Goal: Transaction & Acquisition: Purchase product/service

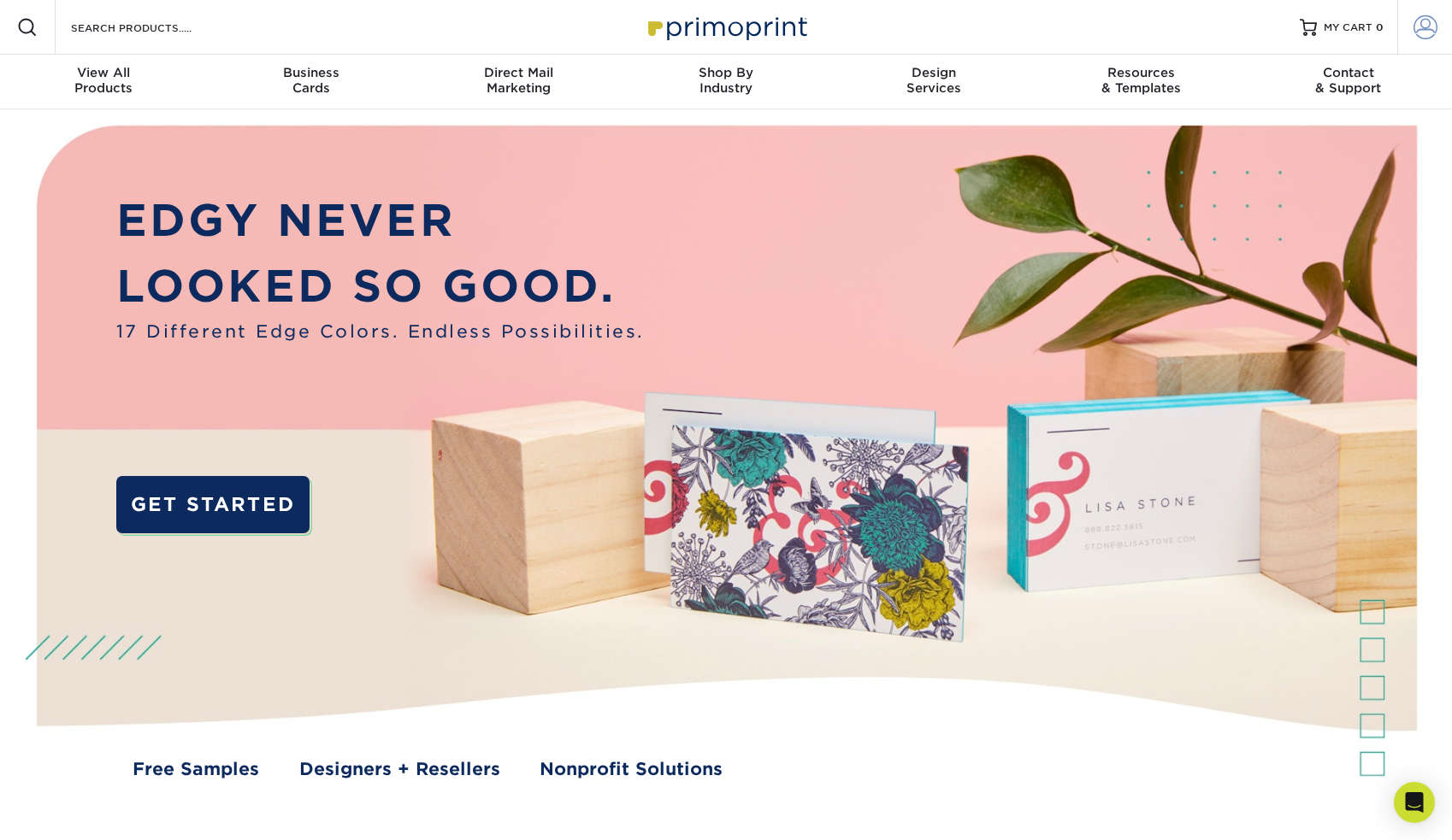
click at [1423, 22] on span at bounding box center [1425, 28] width 24 height 24
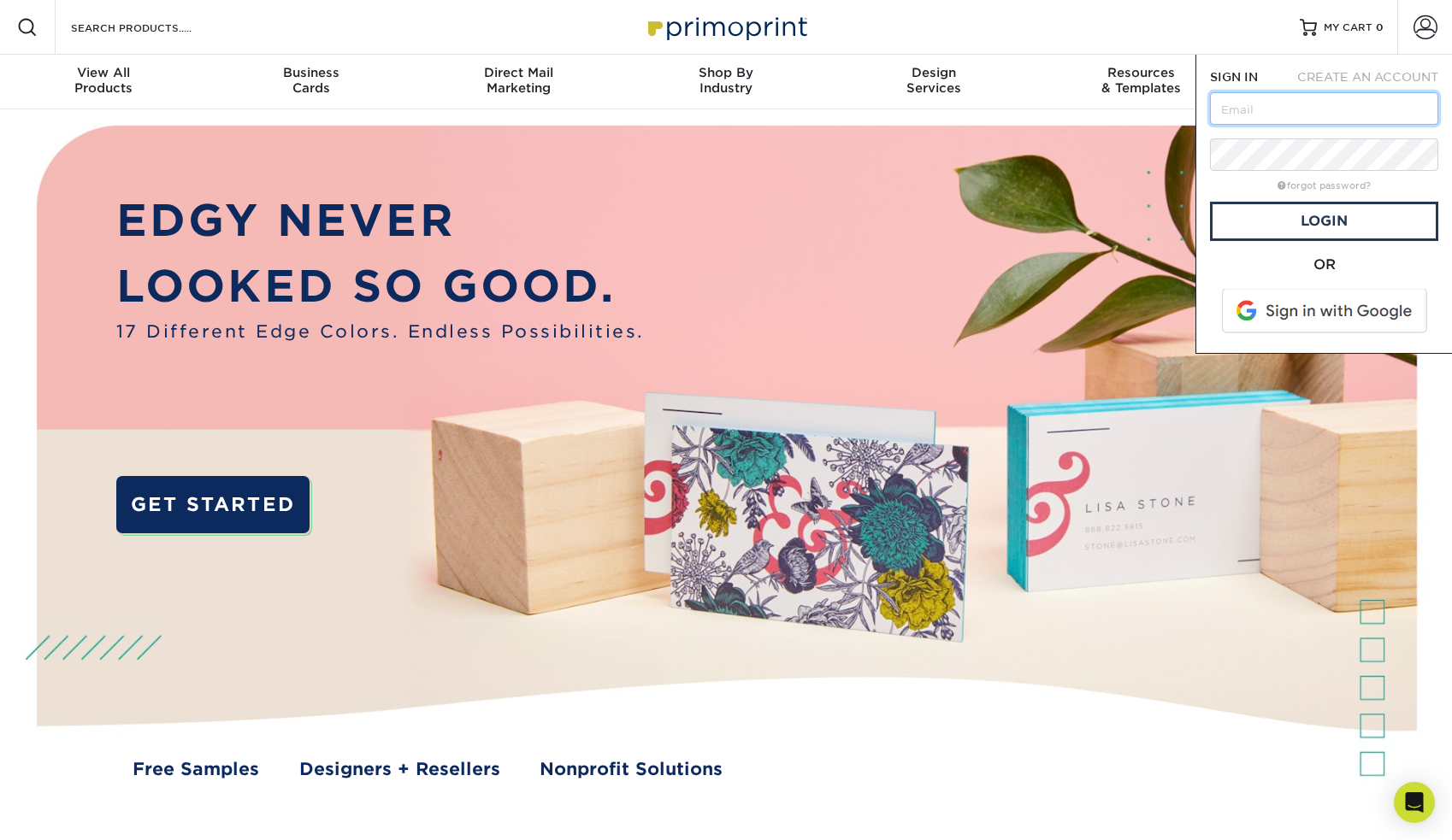
type input "[EMAIL_ADDRESS][DOMAIN_NAME]"
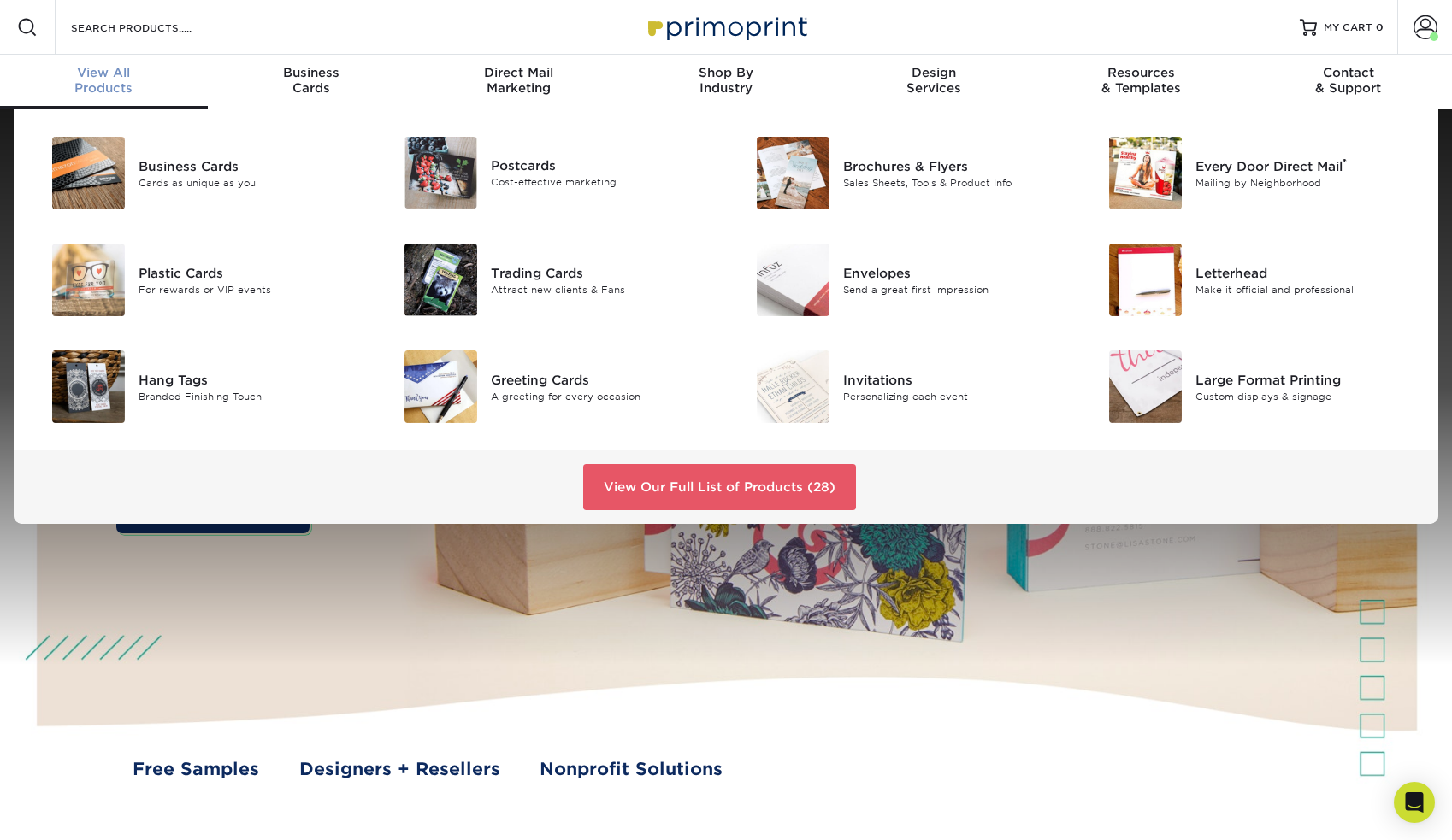
click at [112, 94] on div "View All Products" at bounding box center [104, 80] width 208 height 31
click at [867, 178] on div "Sales Sheets, Tools & Product Info" at bounding box center [954, 182] width 222 height 15
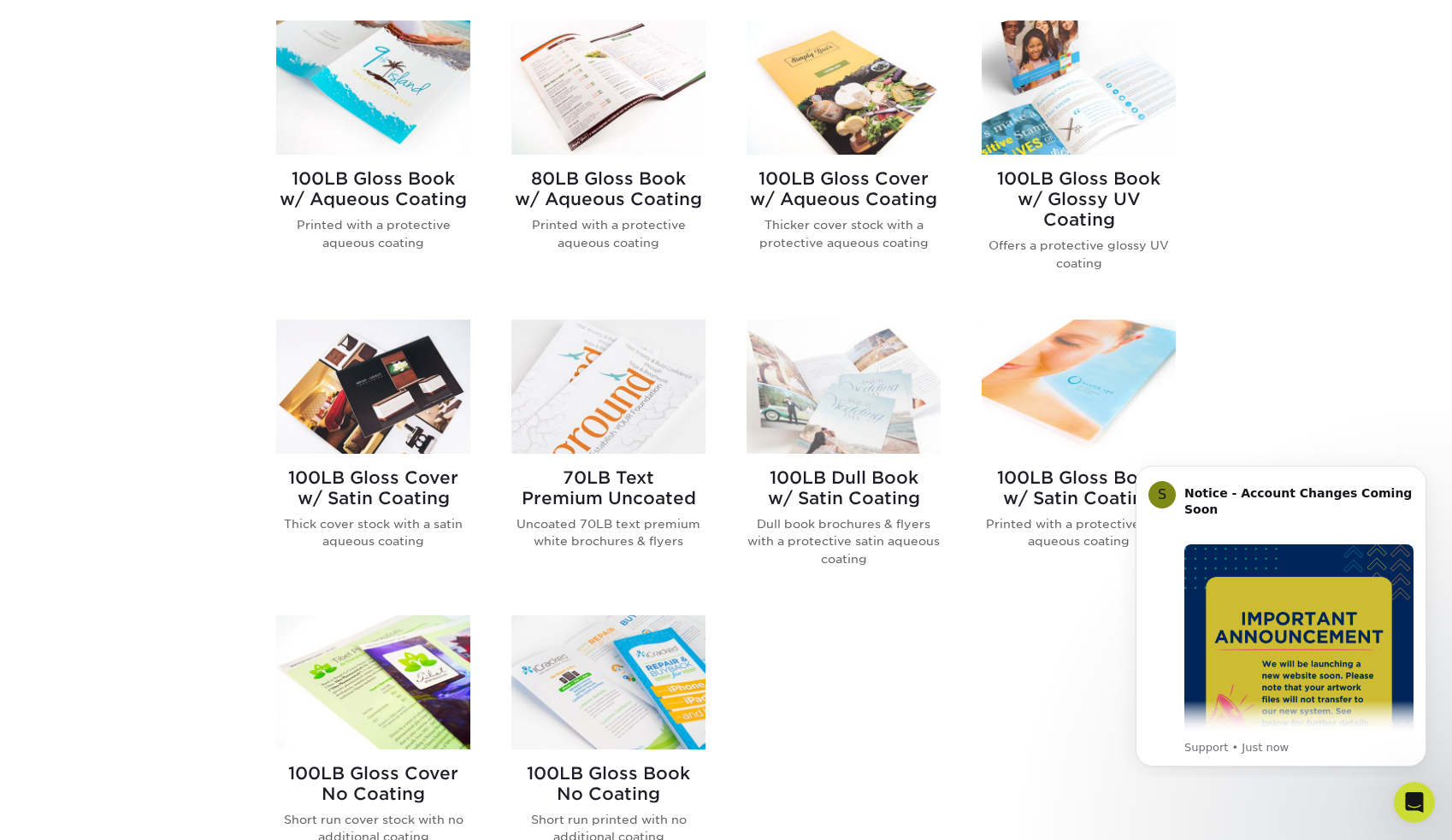
scroll to position [731, 0]
click at [384, 193] on h2 "100LB Gloss Book w/ Aqueous Coating" at bounding box center [373, 190] width 194 height 41
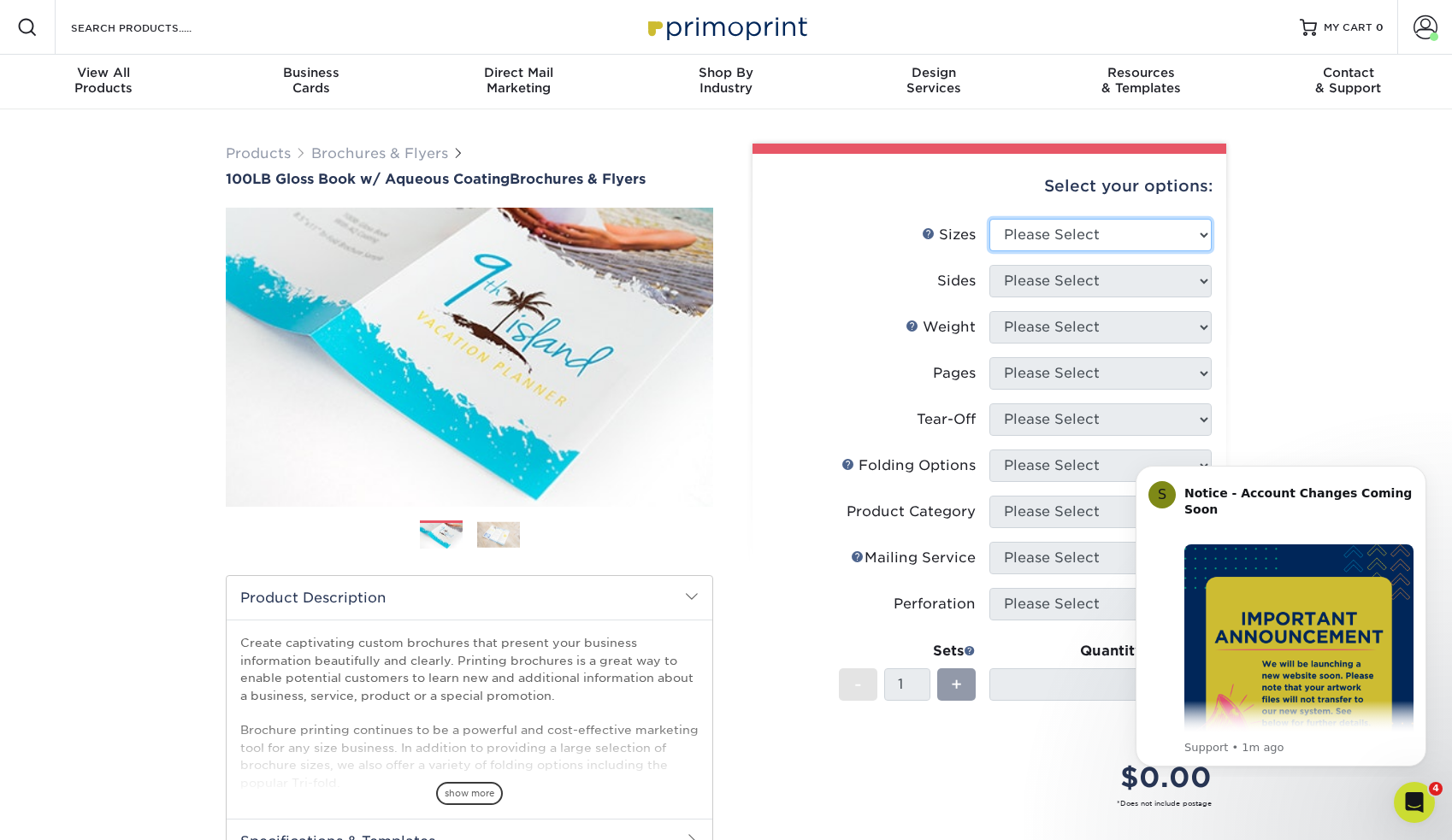
select select "8.50x11.00"
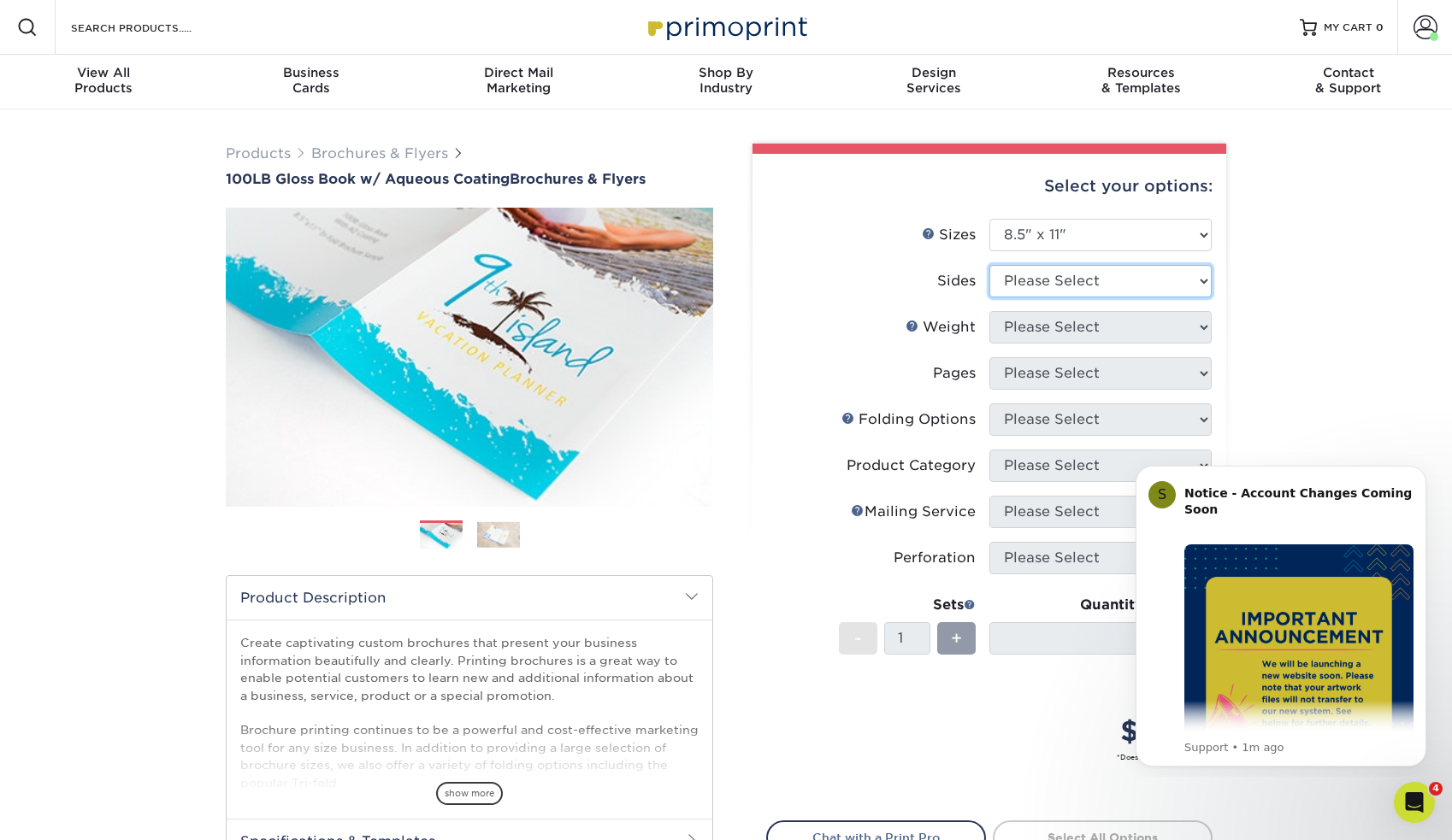
select select "13abbda7-1d64-4f25-8bb2-c179b224825d"
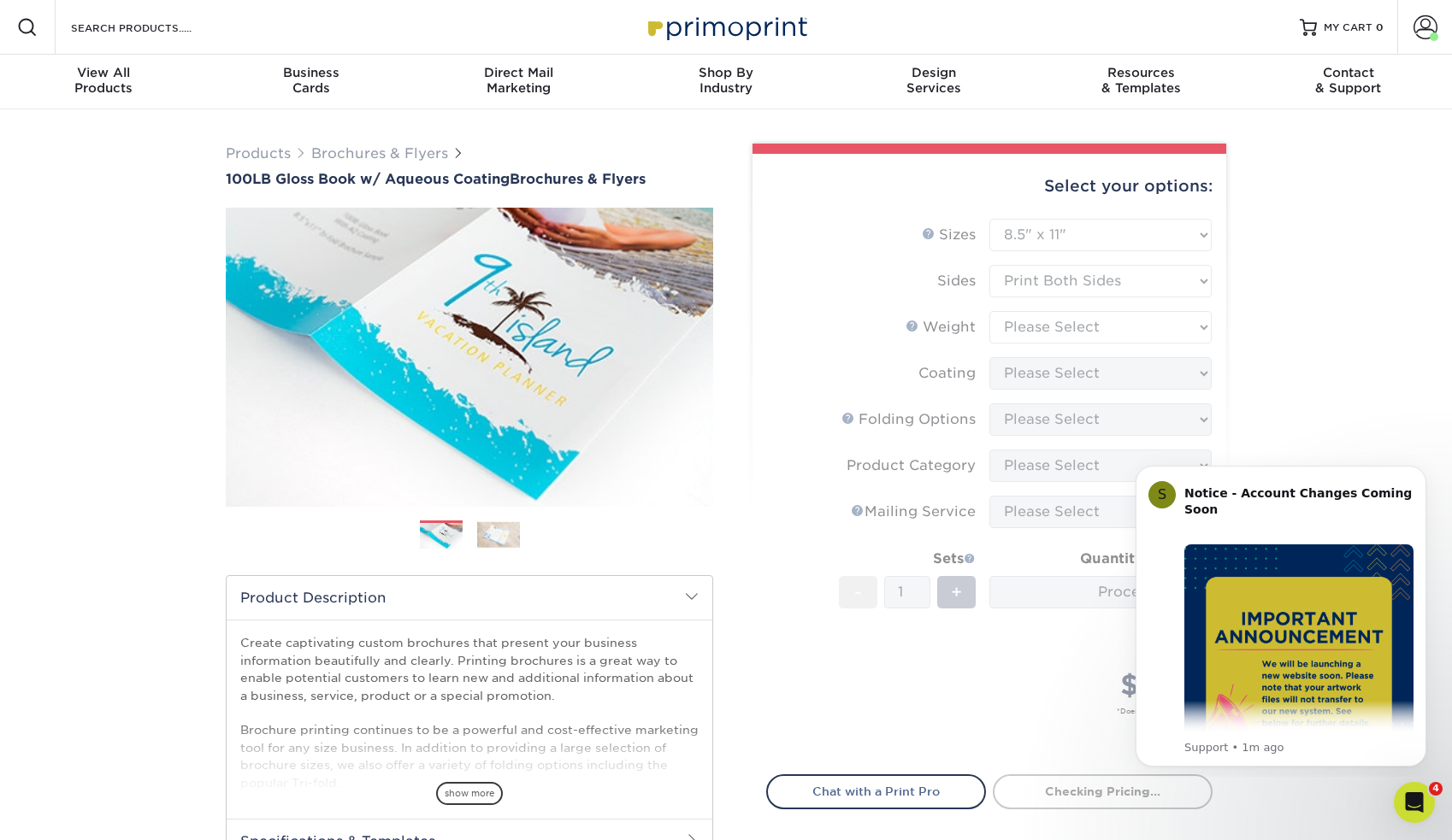
click at [1044, 326] on form "Sizes Help Sizes Please Select 3.5" x 8.5" 3.5" x 11" 3.67" x 8.5" 4" x 6" 4" x…" at bounding box center [989, 486] width 447 height 536
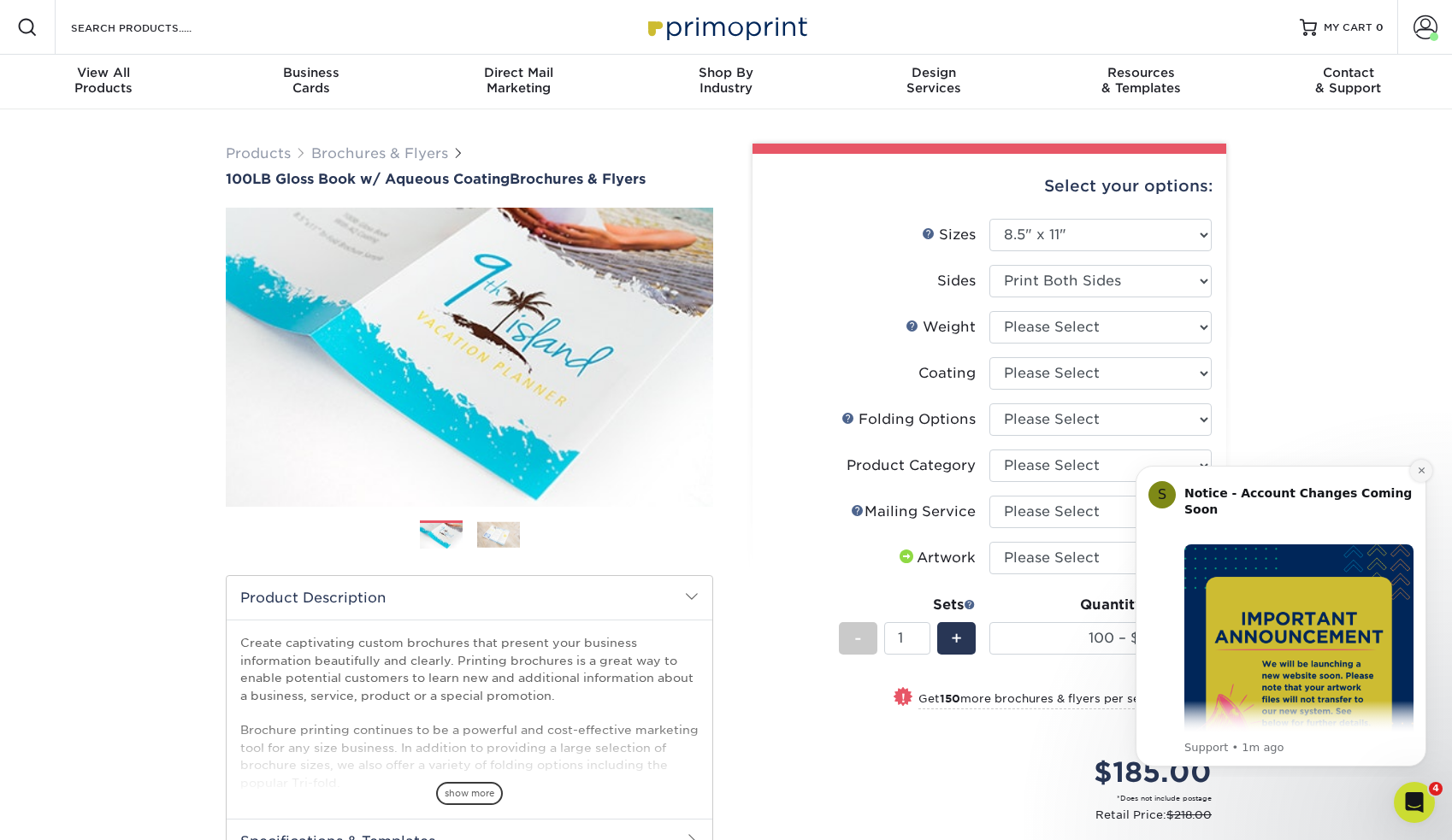
click at [1423, 466] on icon "Dismiss notification" at bounding box center [1421, 471] width 10 height 9
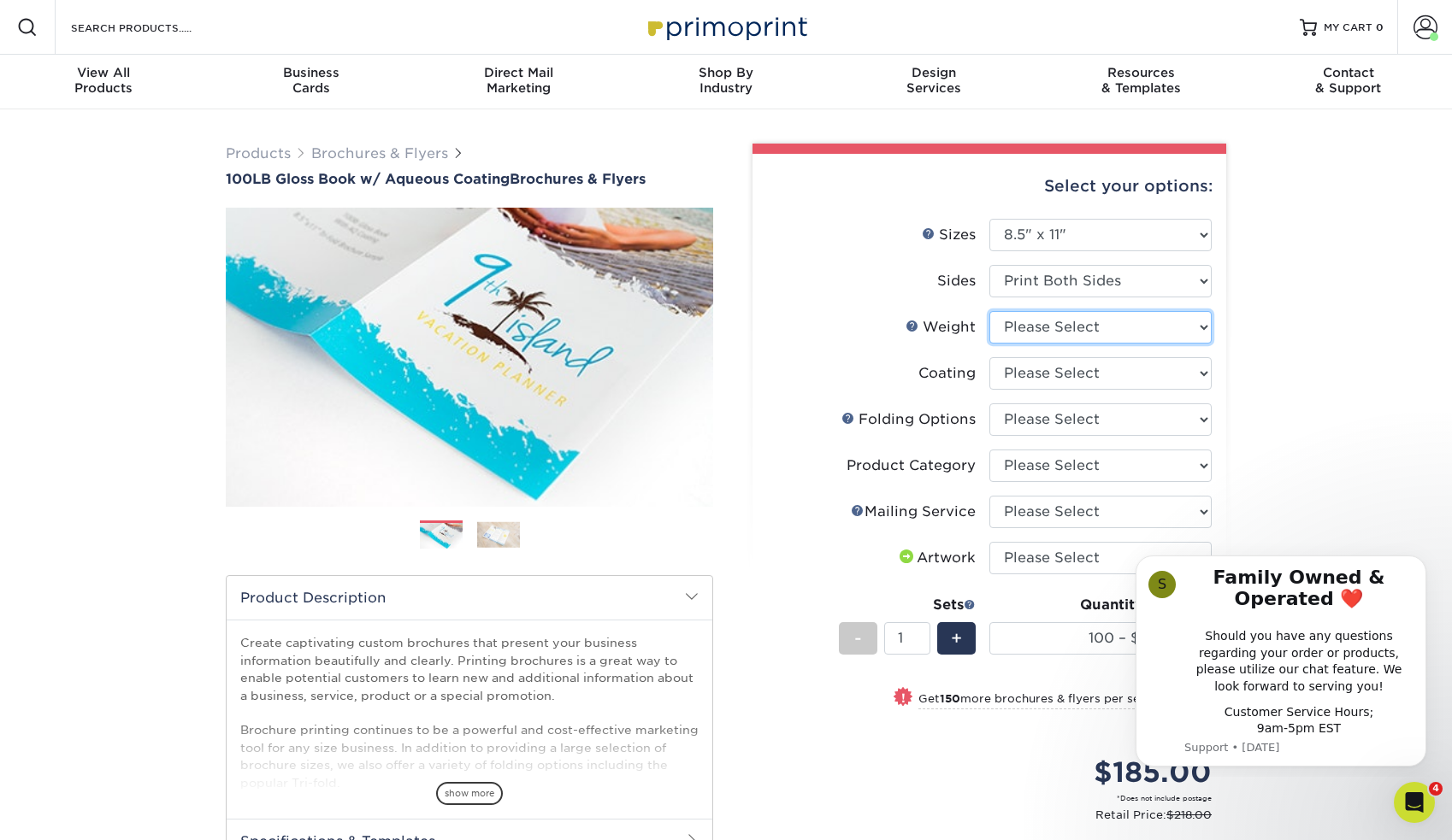
select select "100LB"
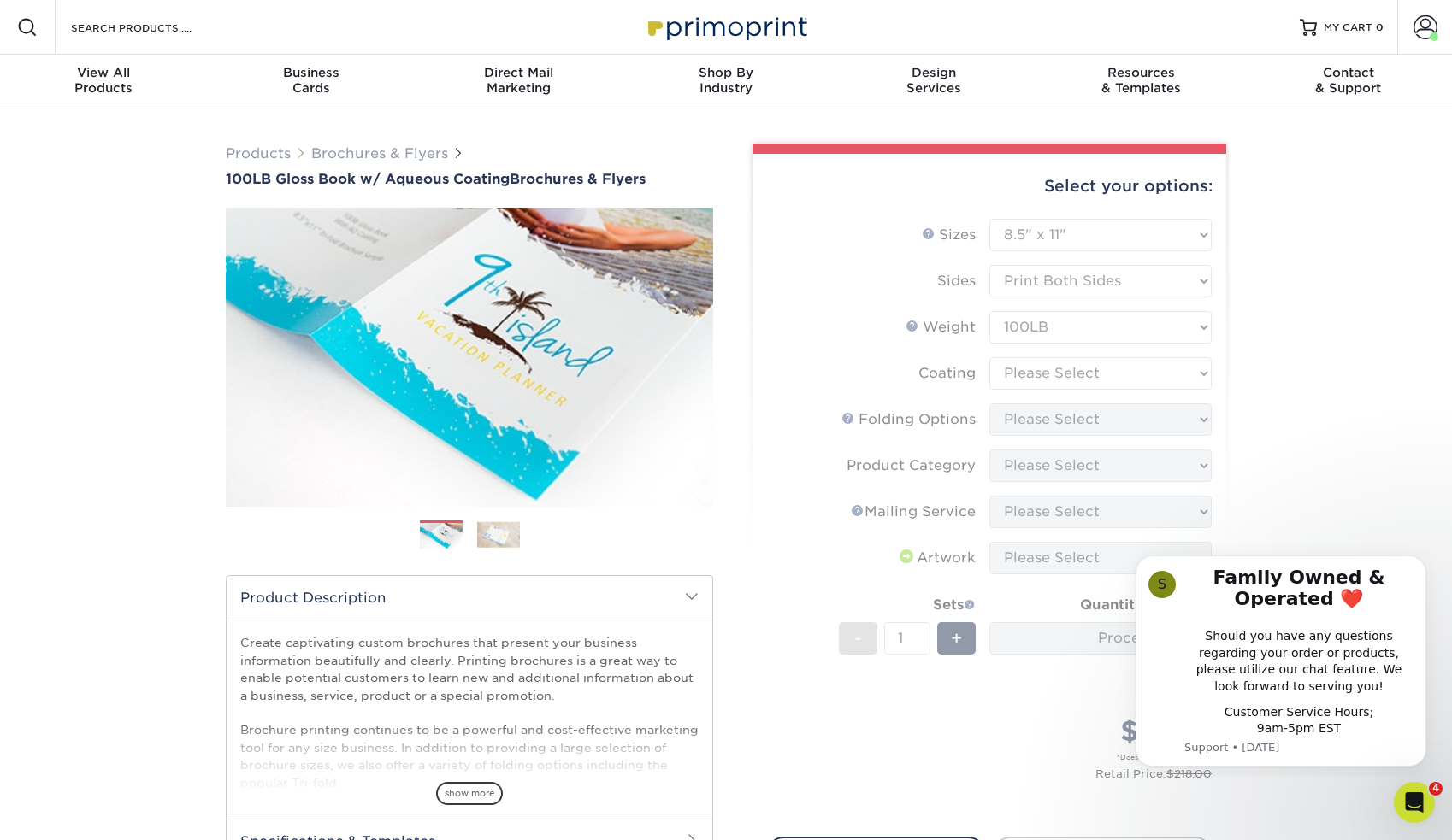
click at [1030, 366] on form "Sizes Help Sizes Please Select 3.5" x 8.5" 3.5" x 11" 3.67" x 8.5" 4" x 6" 4" x…" at bounding box center [989, 517] width 447 height 598
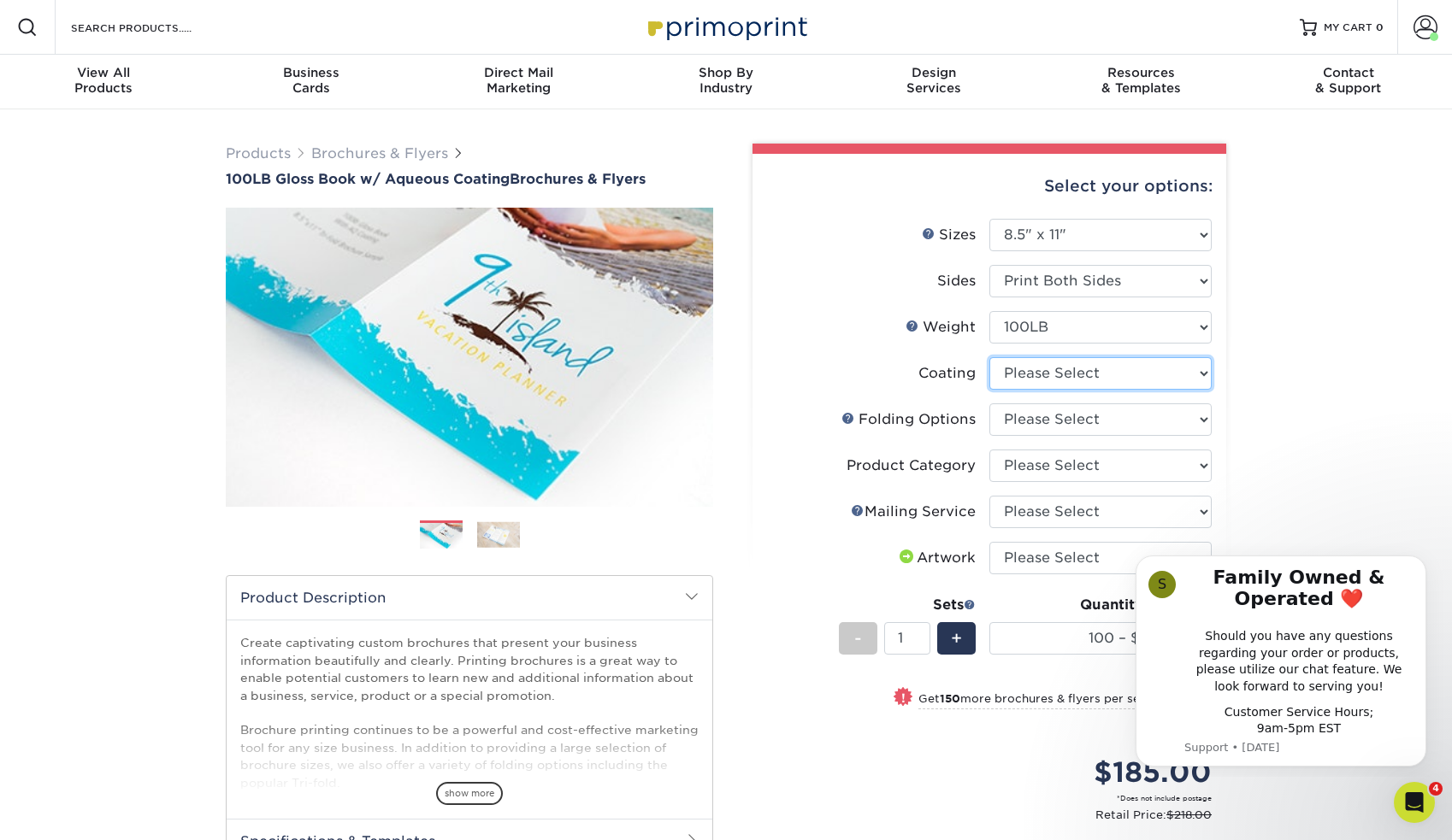
select select "d41dab50-ff65-4f4f-bb17-2afe4d36ae33"
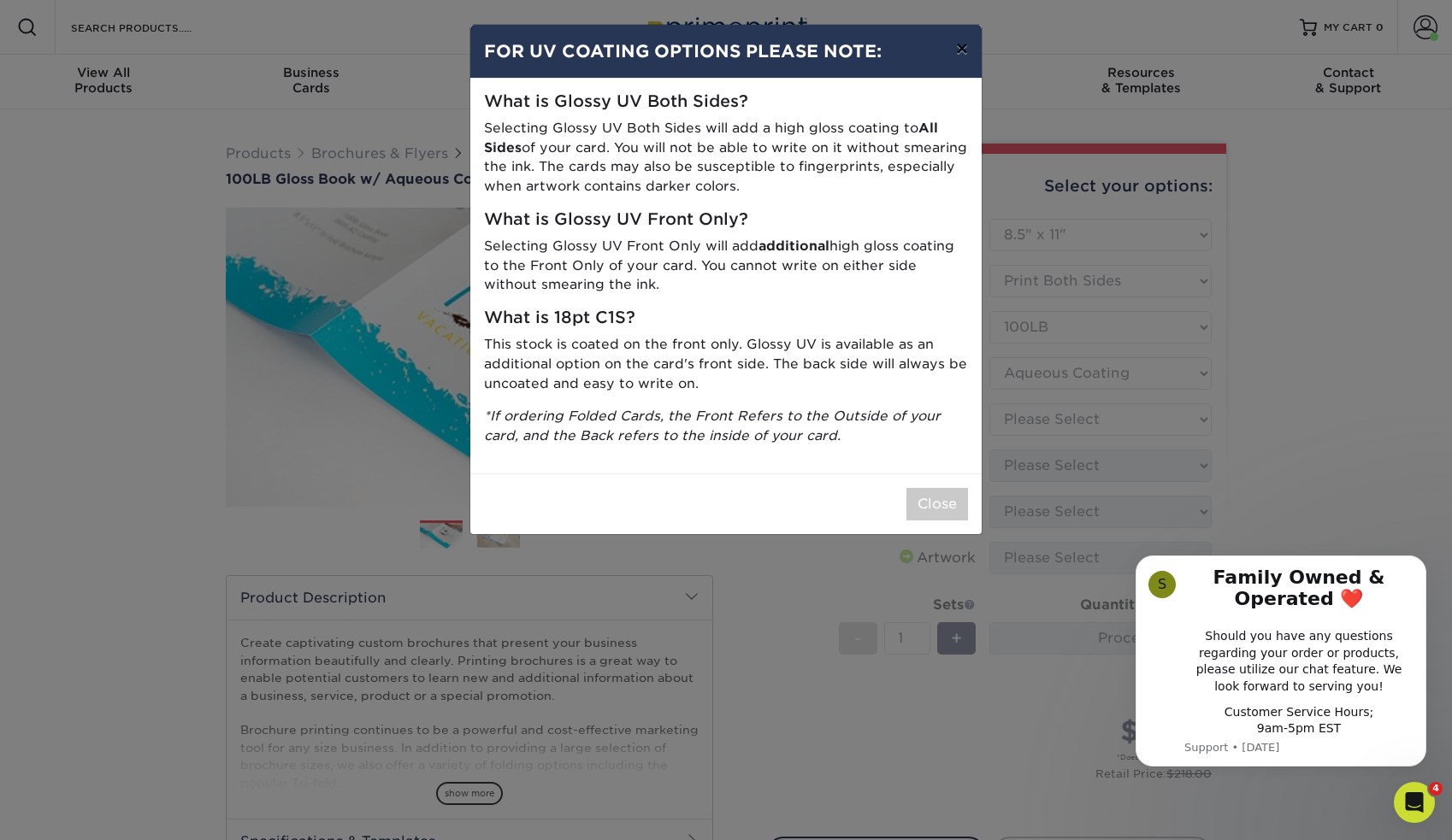
click at [958, 54] on button "×" at bounding box center [962, 48] width 40 height 47
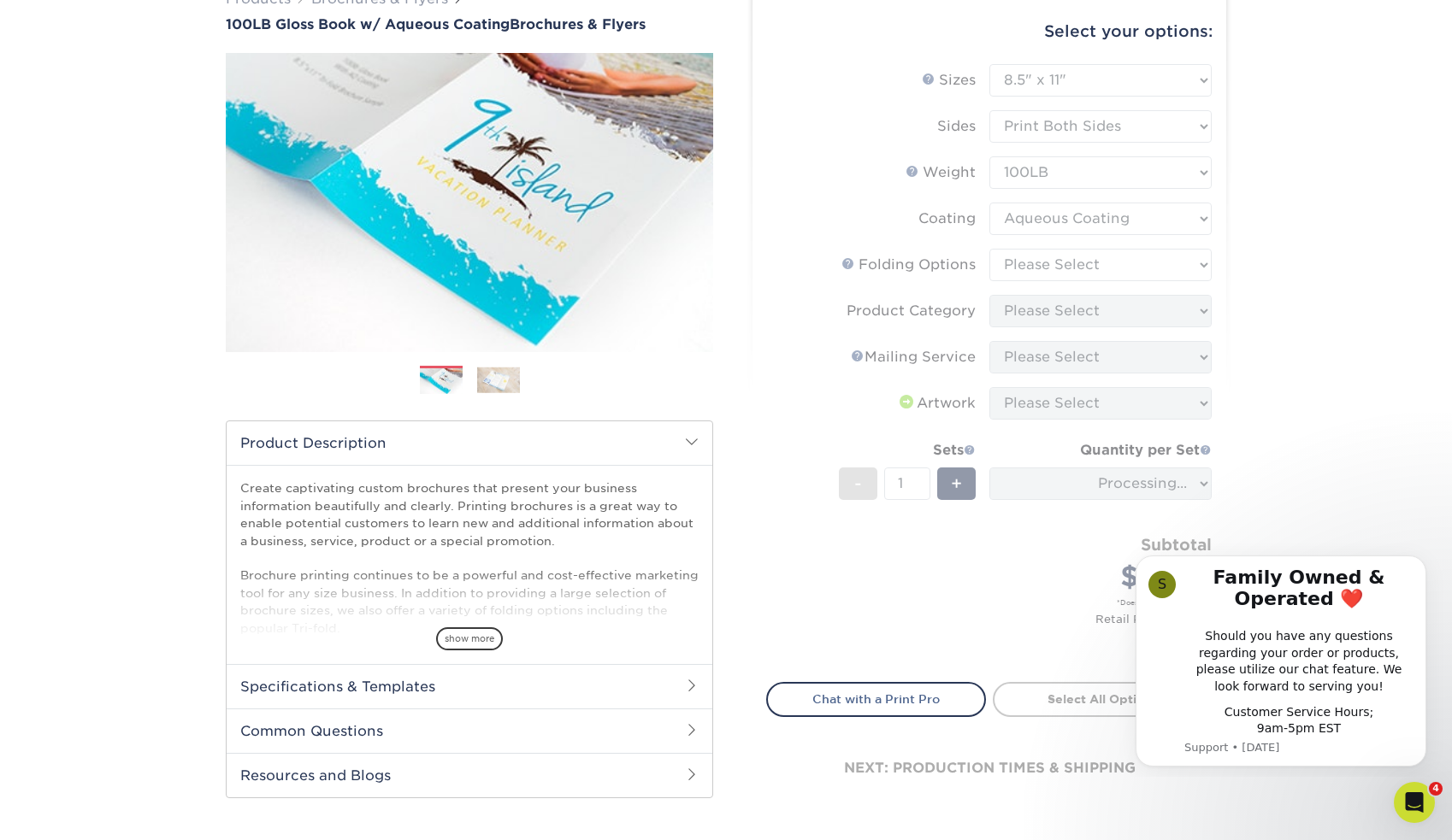
scroll to position [160, 0]
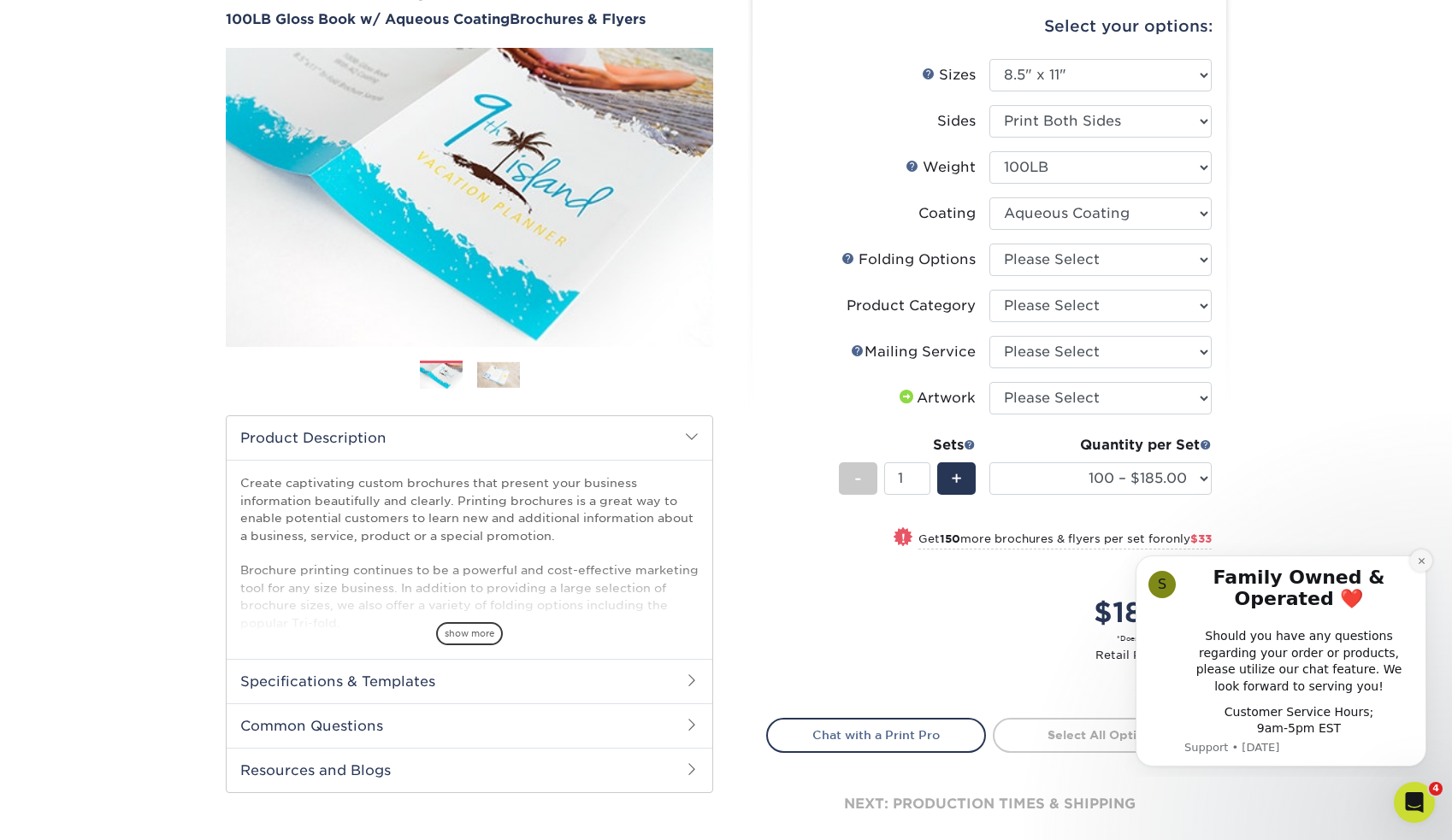
click at [1423, 571] on button "Dismiss notification" at bounding box center [1422, 561] width 22 height 22
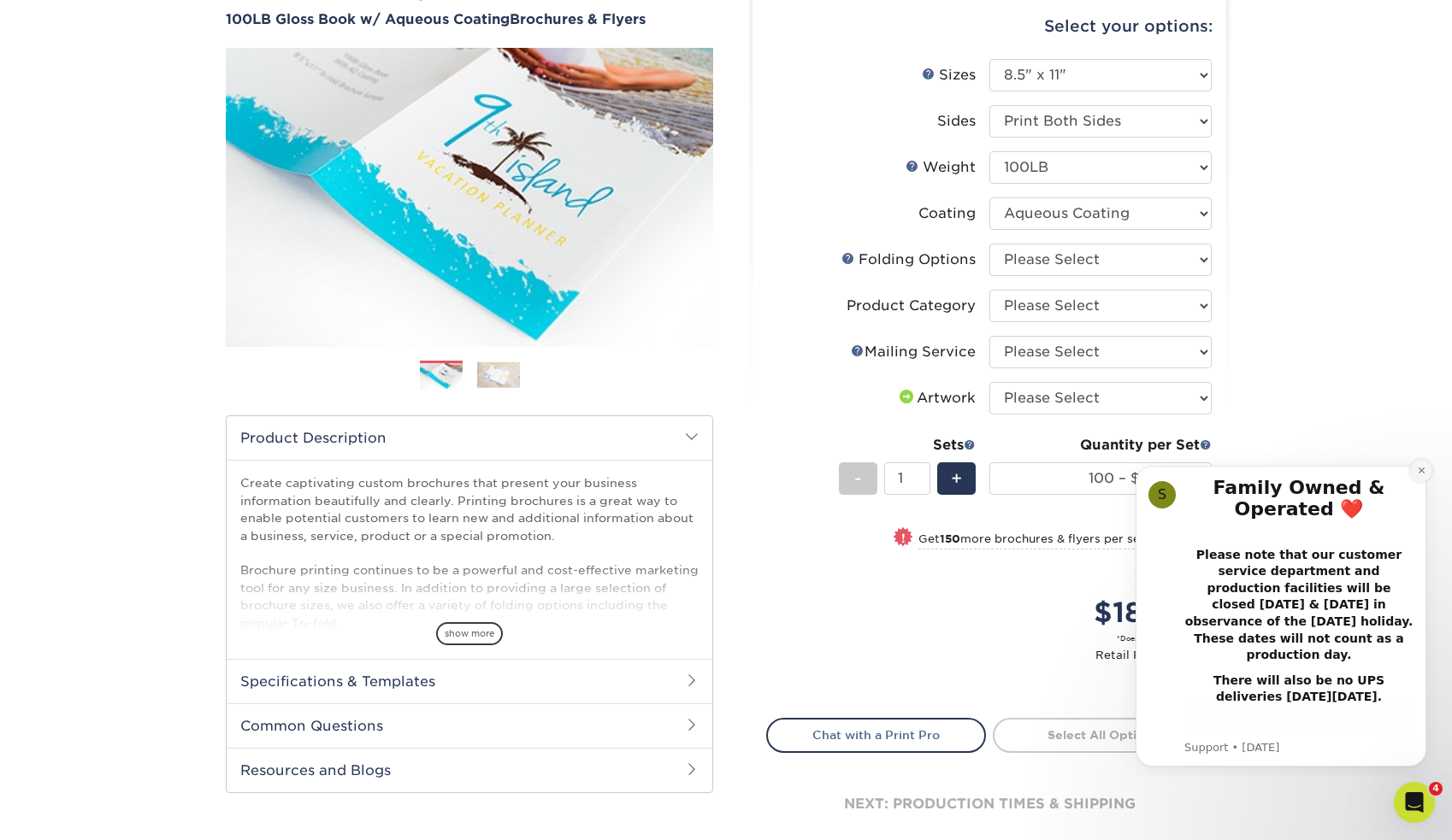
click at [1418, 474] on icon "Dismiss notification" at bounding box center [1421, 471] width 10 height 9
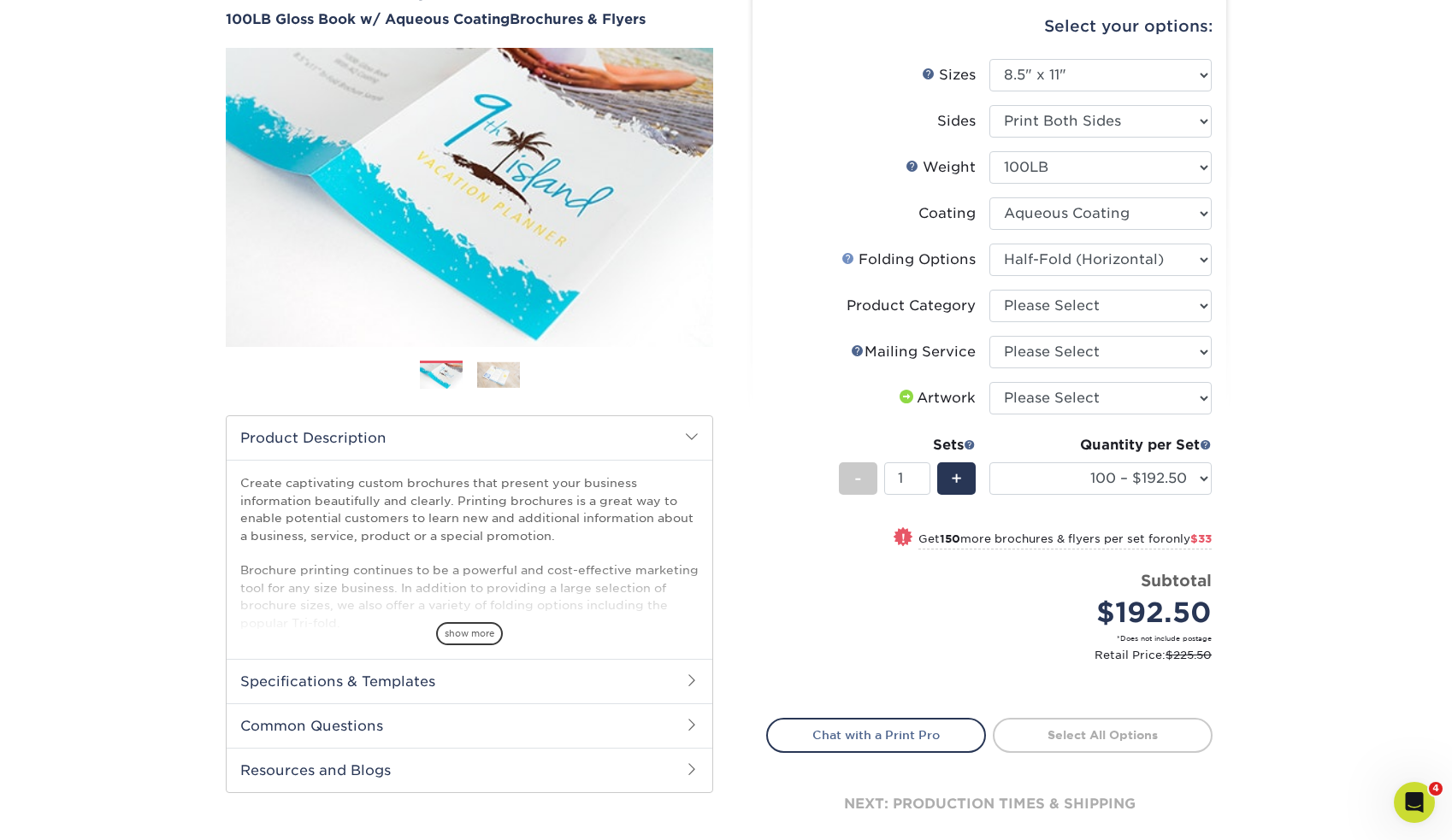
click at [841, 256] on link "Folds Help" at bounding box center [848, 258] width 14 height 14
select select "beabd50a-9461-4c61-85af-315242fc817b"
select select "1a668080-6b7c-4174-b399-2c3833b27ef4"
select select "3e5e9bdd-d78a-4c28-a41d-fe1407925ca6"
select select "upload"
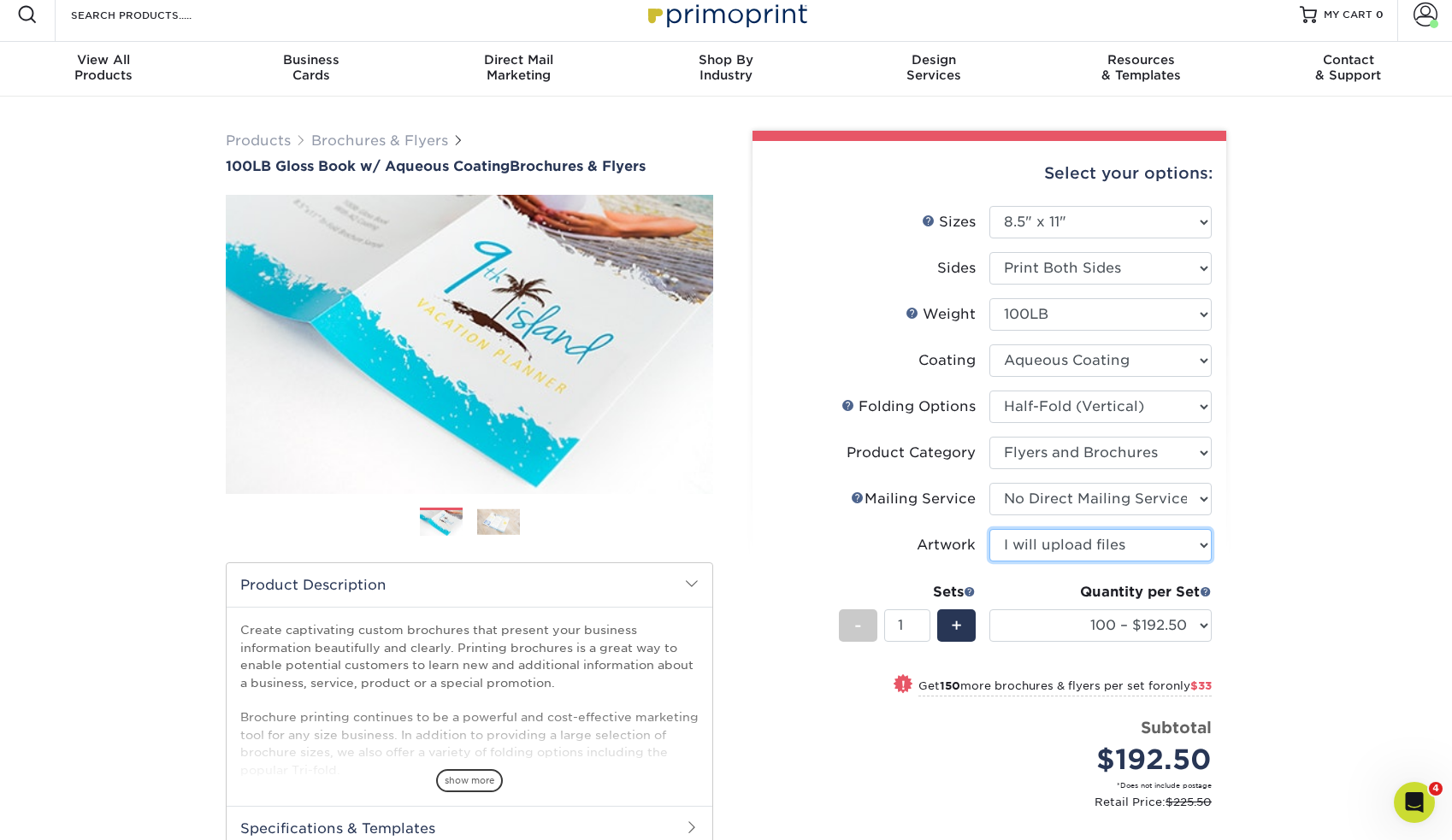
scroll to position [8, 0]
